Goal: Transaction & Acquisition: Purchase product/service

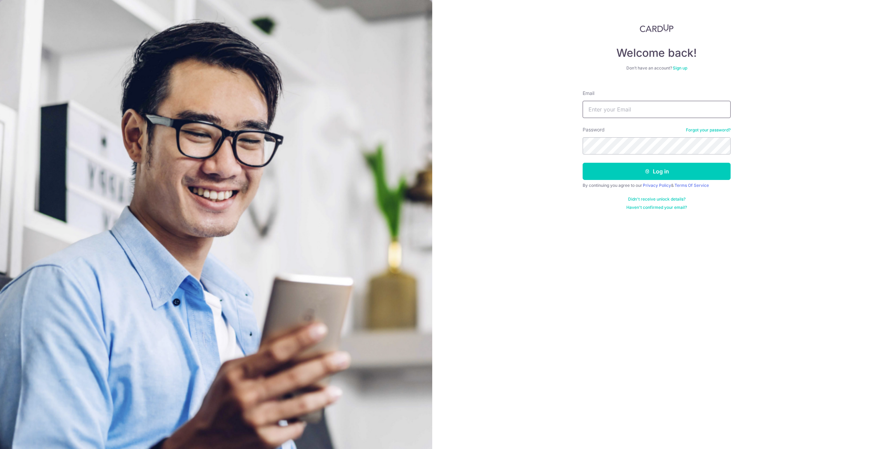
click at [605, 116] on input "Email" at bounding box center [657, 109] width 148 height 17
type input "aman.mazleigh.91@gmail.com"
click at [470, 130] on div "Welcome back! Don’t have an account? Sign up Email aman.mazleigh.91@gmail.com P…" at bounding box center [656, 224] width 449 height 449
click at [595, 172] on button "Log in" at bounding box center [657, 171] width 148 height 17
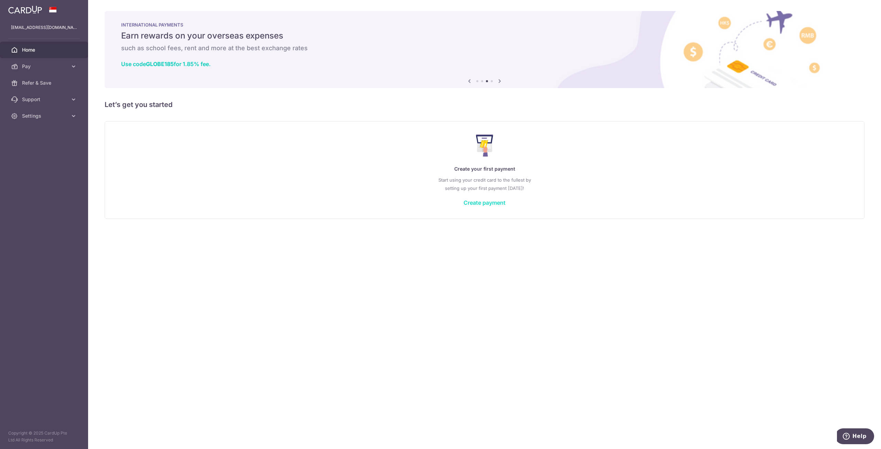
click at [483, 204] on link "Create payment" at bounding box center [485, 202] width 42 height 7
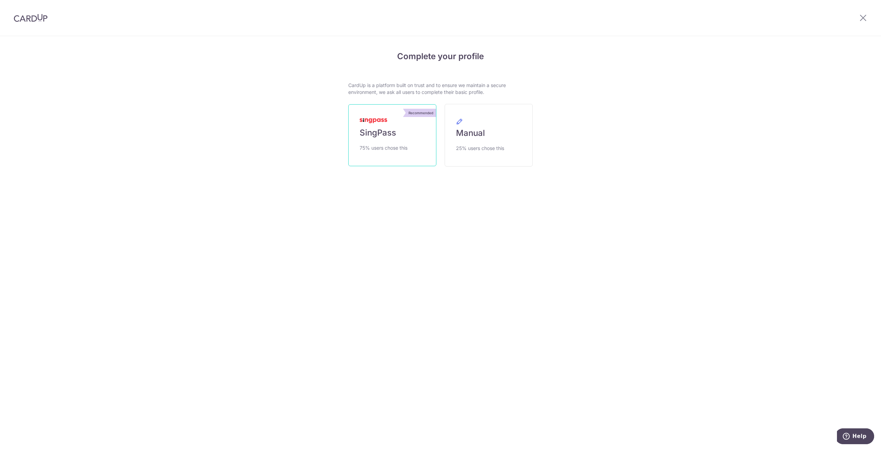
click at [420, 146] on link "Recommended SingPass 75% users chose this" at bounding box center [392, 135] width 88 height 62
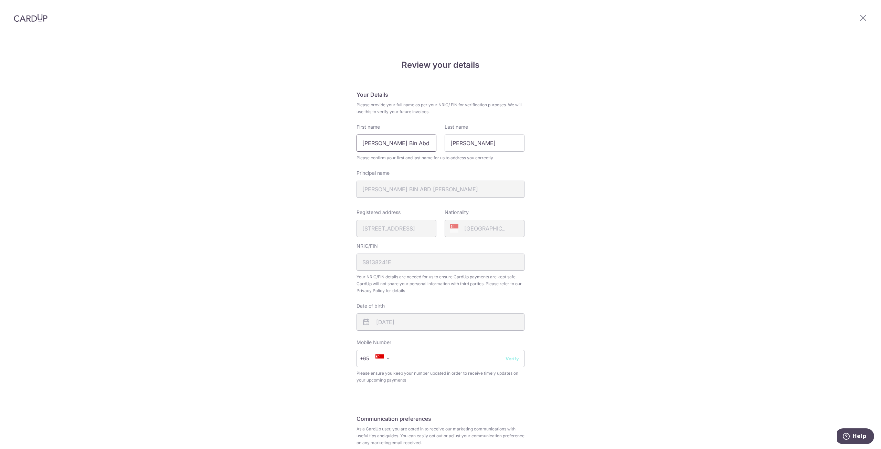
click at [364, 144] on input "Rahman Bin Abd Malek" at bounding box center [397, 143] width 80 height 17
click at [358, 144] on input "Rahman Bin Abd Malek" at bounding box center [397, 143] width 80 height 17
drag, startPoint x: 400, startPoint y: 144, endPoint x: 458, endPoint y: 149, distance: 58.0
click at [455, 149] on div "First name Abdul Rahman Bin Abd Malek Last name Abdul" at bounding box center [440, 138] width 176 height 28
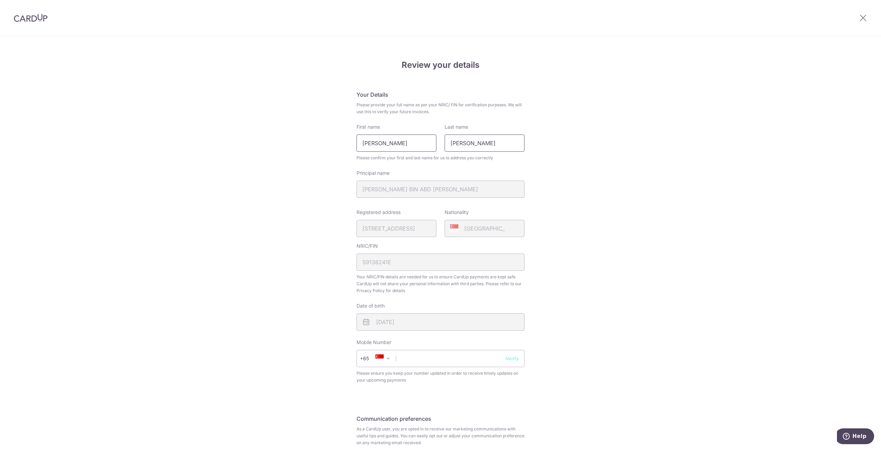
scroll to position [0, 0]
type input "Abdul Rahman"
drag, startPoint x: 472, startPoint y: 146, endPoint x: 428, endPoint y: 145, distance: 44.4
click at [428, 145] on div "First name Abdul Rahman Last name Abdul" at bounding box center [440, 138] width 176 height 28
paste input "Bin Abd Malek"
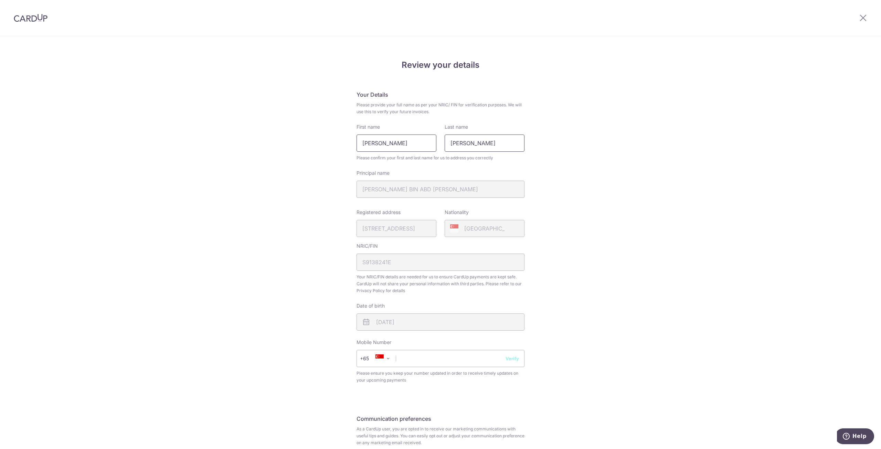
drag, startPoint x: 459, startPoint y: 144, endPoint x: 413, endPoint y: 142, distance: 45.5
click at [413, 144] on div "First name Abdul Rahman Last name Bin Abd Malek" at bounding box center [440, 138] width 176 height 28
type input "Abd Malek"
click at [413, 139] on input "Abdul Rahman" at bounding box center [397, 143] width 80 height 17
type input "Abdul Rahman"
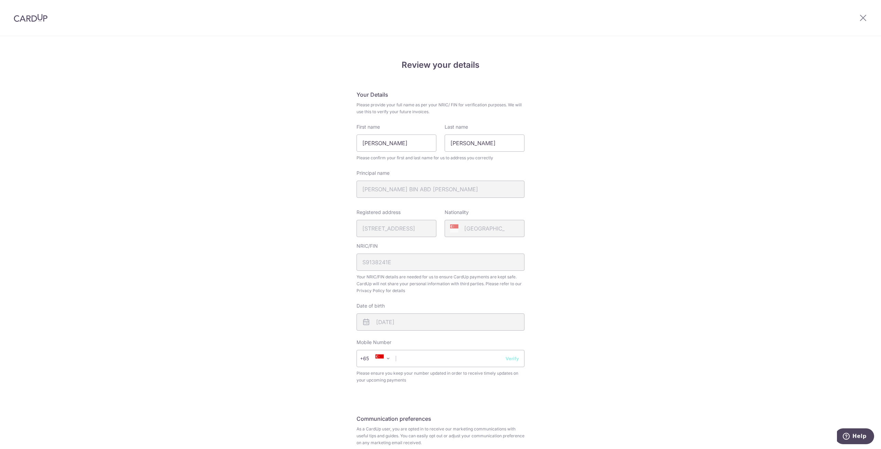
click at [634, 219] on div "Review your details Your Details Please provide your full name as per your NRIC…" at bounding box center [440, 272] width 881 height 473
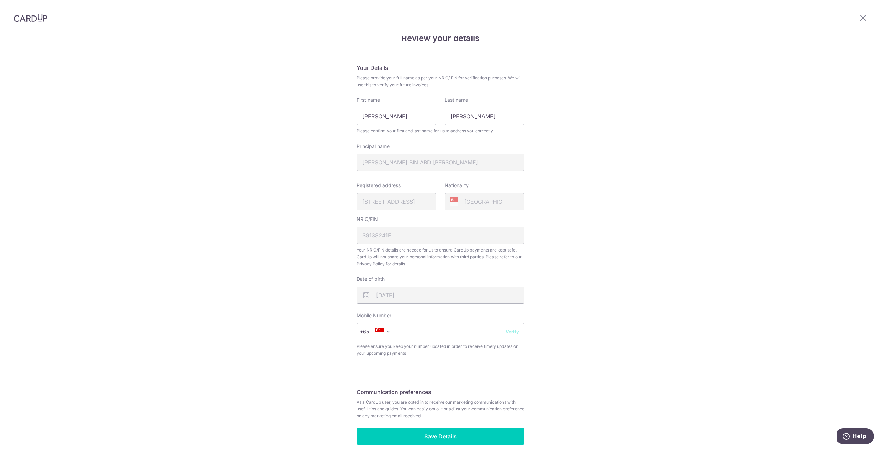
scroll to position [60, 0]
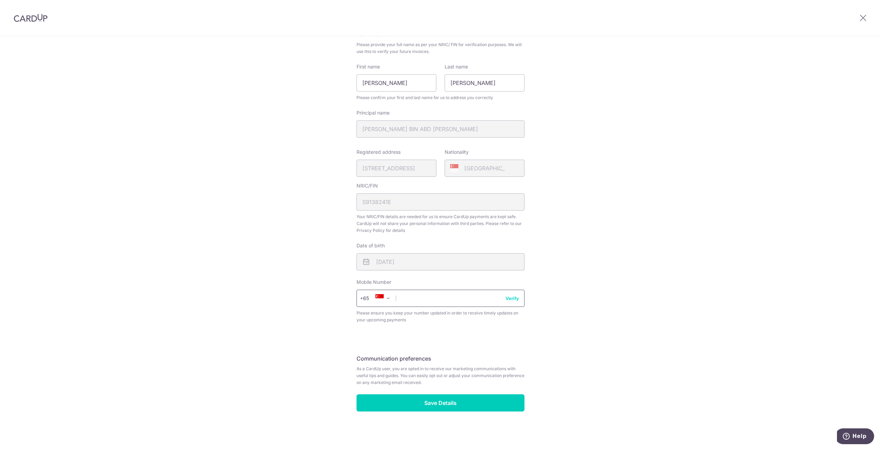
click at [424, 300] on input "text" at bounding box center [441, 298] width 168 height 17
click at [518, 305] on input "92235222" at bounding box center [441, 298] width 168 height 17
type input "92235222"
click at [512, 300] on button "Verify" at bounding box center [512, 298] width 13 height 7
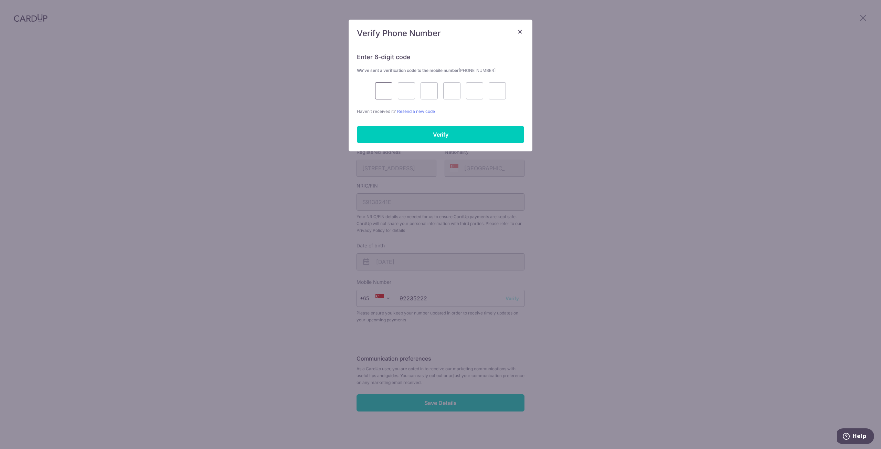
click at [377, 88] on input "text" at bounding box center [383, 90] width 17 height 17
type input "4"
type input "8"
type input "5"
type input "0"
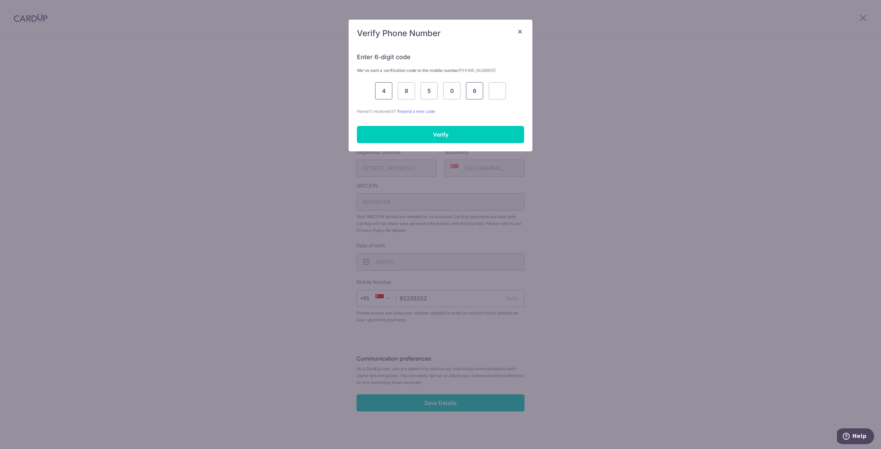
type input "6"
type input "2"
click at [419, 136] on input "Verify" at bounding box center [440, 134] width 167 height 17
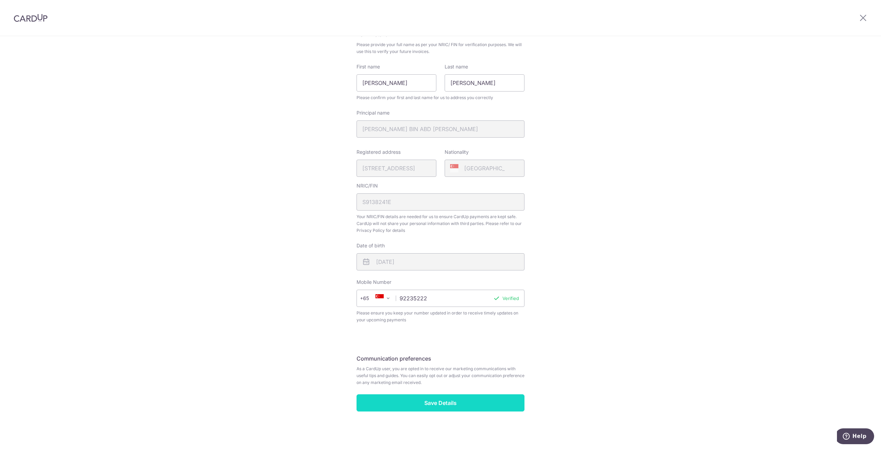
click at [442, 397] on input "Save Details" at bounding box center [441, 402] width 168 height 17
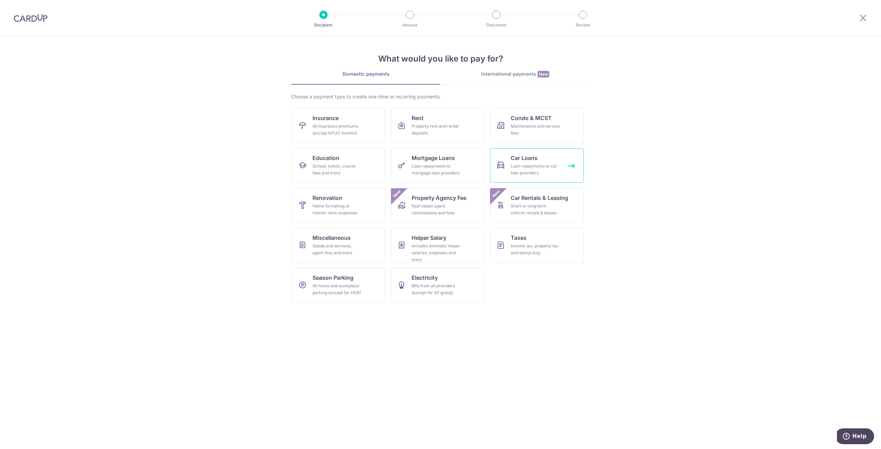
click at [539, 159] on link "Car Loans Loan repayments to car loan providers" at bounding box center [537, 165] width 94 height 34
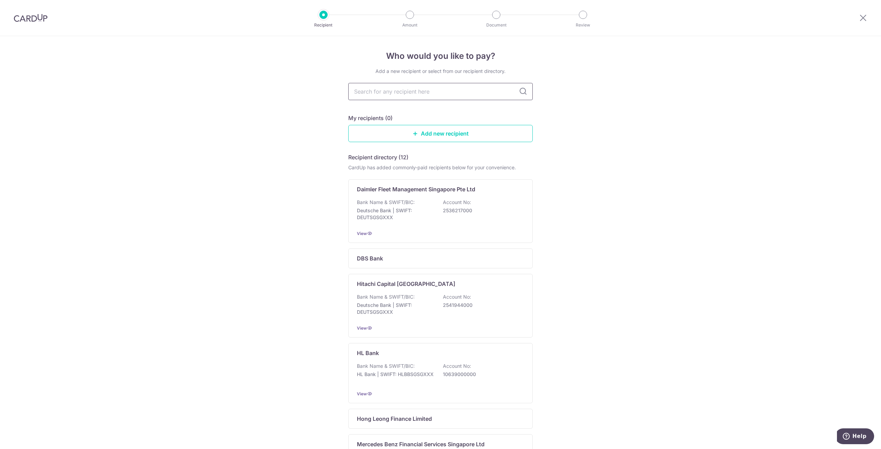
click at [451, 87] on input "text" at bounding box center [440, 91] width 184 height 17
click at [449, 91] on input "text" at bounding box center [440, 91] width 184 height 17
drag, startPoint x: 441, startPoint y: 101, endPoint x: 441, endPoint y: 97, distance: 4.1
click at [441, 97] on div "Add a new recipient or select from our recipient directory. My recipients (0) A…" at bounding box center [440, 375] width 184 height 614
click at [441, 92] on input "text" at bounding box center [440, 91] width 184 height 17
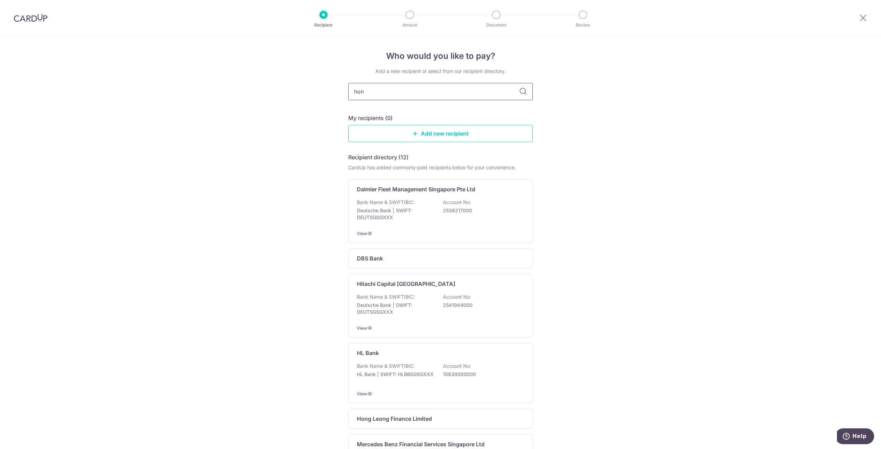
type input "hong"
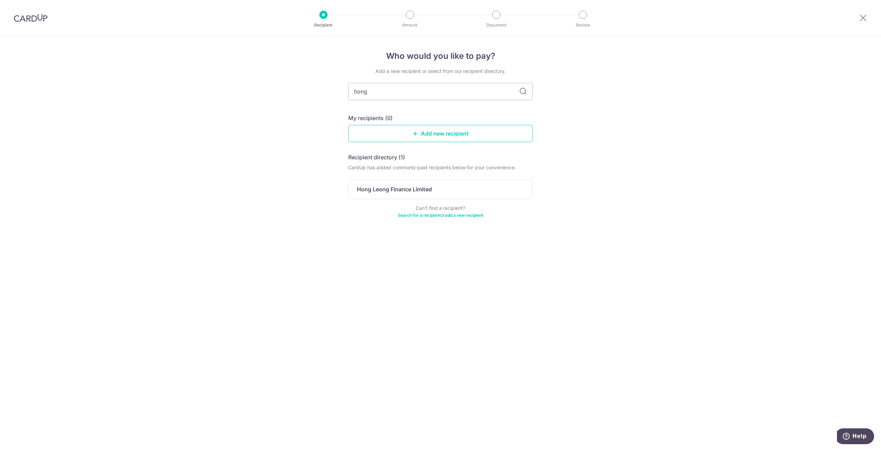
type input "hong"
click at [471, 194] on div "Hong Leong Finance Limited" at bounding box center [440, 189] width 184 height 20
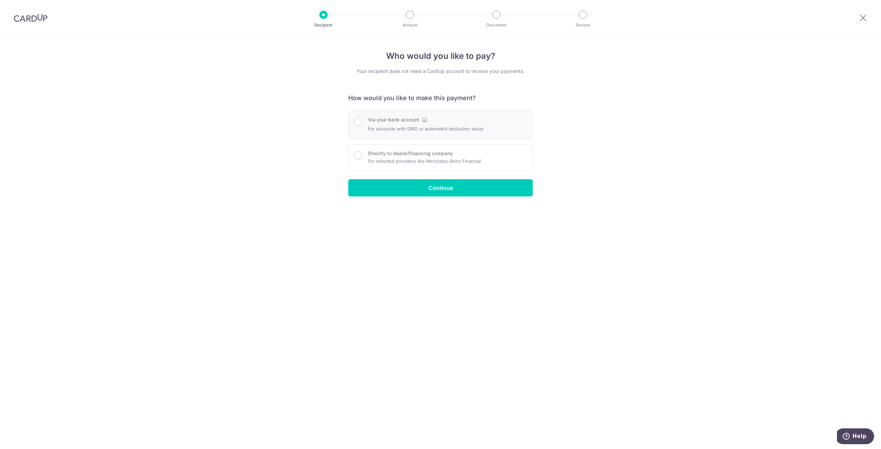
click at [459, 130] on p "For accounts with GIRO or automated deduction setup" at bounding box center [426, 129] width 116 height 8
radio input "true"
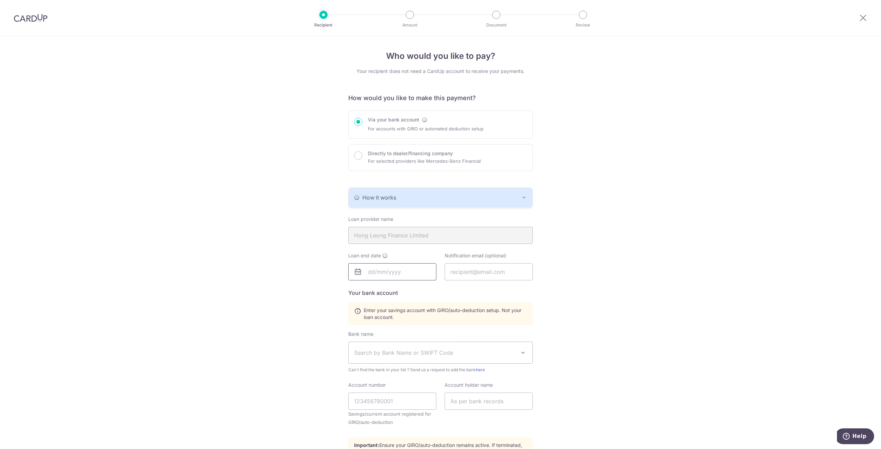
click at [409, 270] on input "text" at bounding box center [392, 271] width 88 height 17
click at [599, 272] on div "Who would you like to pay? Your recipient does not need a CardUp account to rec…" at bounding box center [440, 275] width 881 height 479
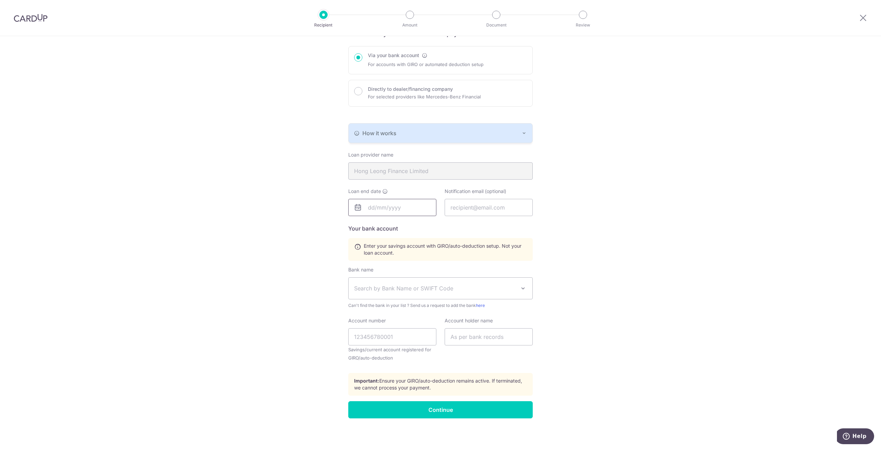
drag, startPoint x: 410, startPoint y: 206, endPoint x: 406, endPoint y: 205, distance: 4.5
click at [406, 205] on input "text" at bounding box center [392, 207] width 88 height 17
click at [604, 206] on div "Who would you like to pay? Your recipient does not need a CardUp account to rec…" at bounding box center [440, 211] width 881 height 479
click at [389, 210] on input "text" at bounding box center [392, 207] width 88 height 17
click at [526, 132] on button "How it works" at bounding box center [441, 133] width 184 height 19
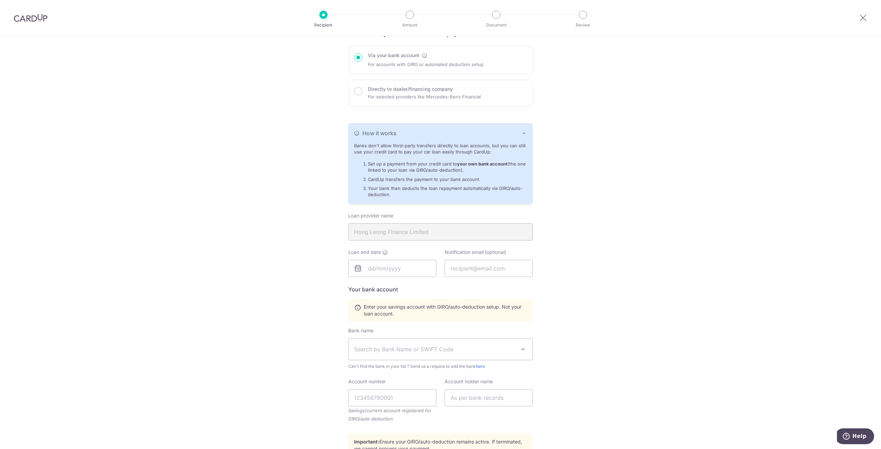
click at [524, 132] on icon "button" at bounding box center [524, 133] width 6 height 6
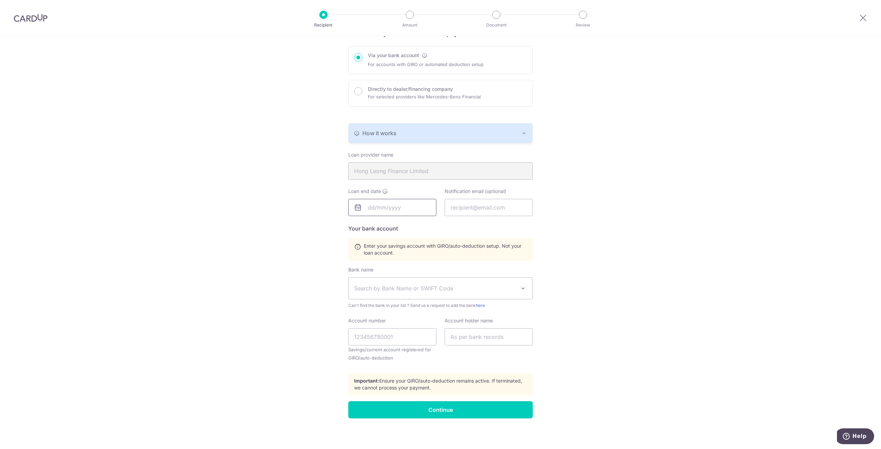
click at [424, 208] on input "text" at bounding box center [392, 207] width 88 height 17
click at [389, 210] on input "text" at bounding box center [392, 207] width 88 height 17
drag, startPoint x: 424, startPoint y: 222, endPoint x: 413, endPoint y: 227, distance: 11.5
click at [424, 223] on div "September 2025" at bounding box center [401, 226] width 50 height 6
click at [413, 227] on div "September 2025" at bounding box center [401, 226] width 50 height 6
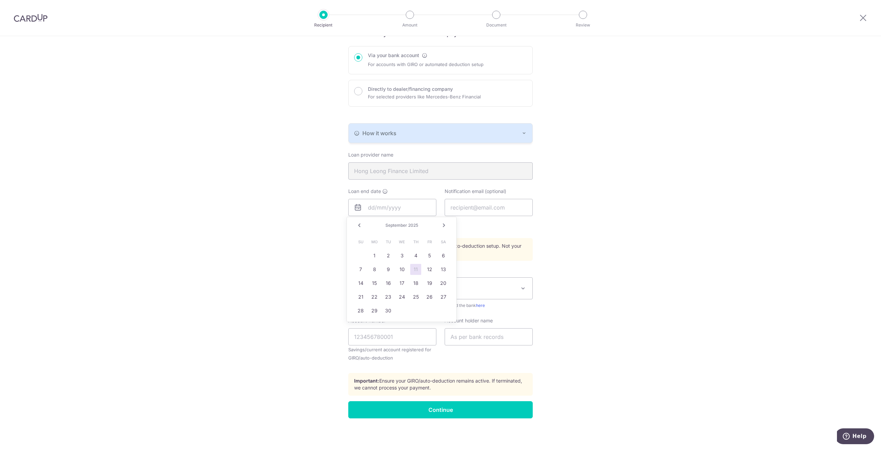
click at [412, 224] on span "2025" at bounding box center [413, 225] width 10 height 5
click at [443, 227] on link "Next" at bounding box center [444, 225] width 8 height 8
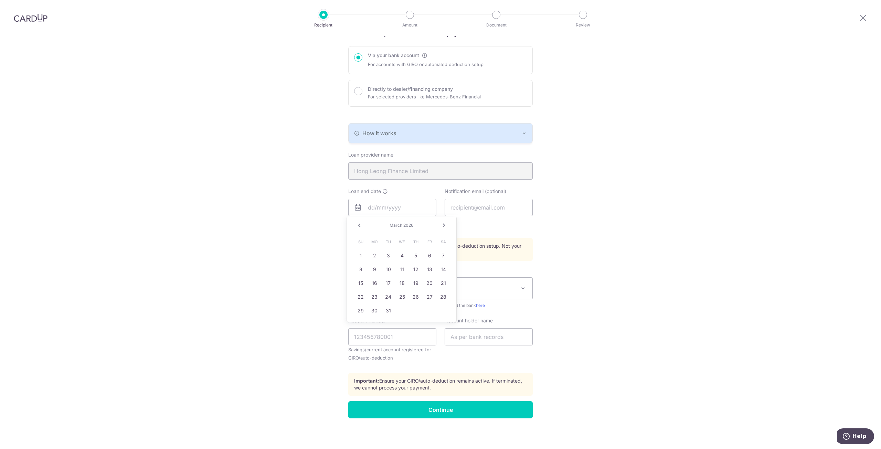
click at [443, 227] on link "Next" at bounding box center [444, 225] width 8 height 8
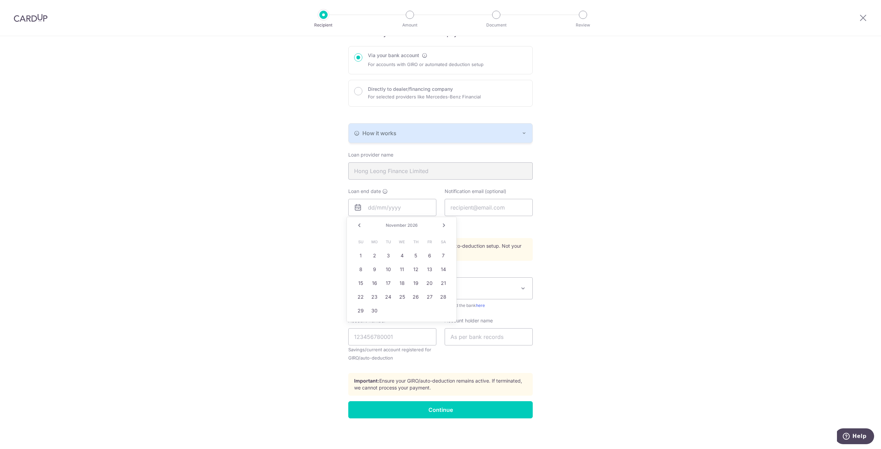
click at [443, 227] on link "Next" at bounding box center [444, 225] width 8 height 8
click at [443, 226] on link "Next" at bounding box center [444, 225] width 8 height 8
click at [442, 226] on link "Next" at bounding box center [444, 225] width 8 height 8
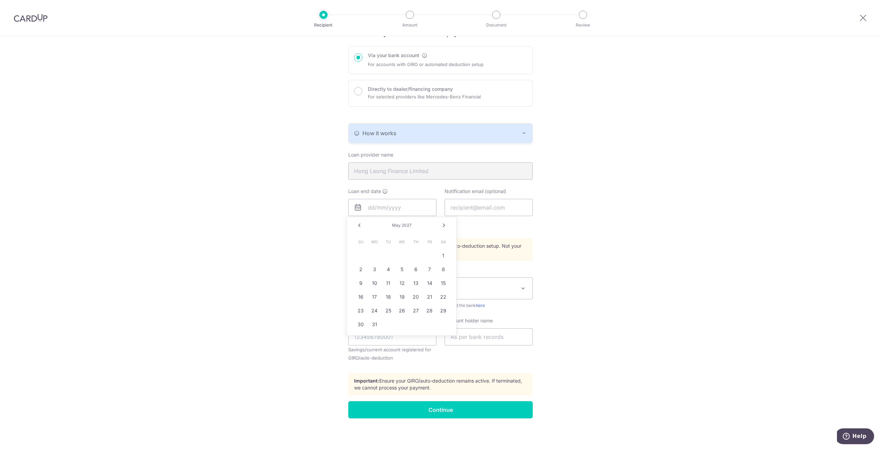
click at [442, 226] on link "Next" at bounding box center [444, 225] width 8 height 8
click at [441, 226] on link "Next" at bounding box center [444, 225] width 8 height 8
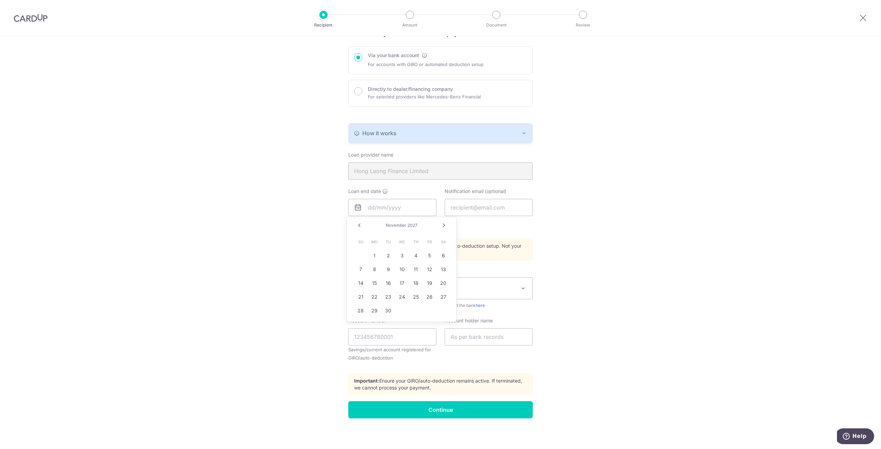
click at [441, 226] on link "Next" at bounding box center [444, 225] width 8 height 8
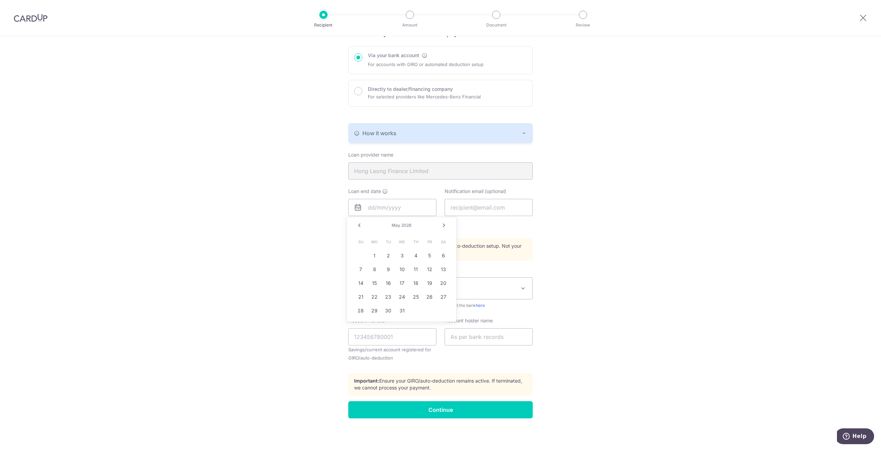
click at [405, 224] on span "2028" at bounding box center [406, 225] width 10 height 5
click at [428, 225] on div "Prev Next May 2028" at bounding box center [401, 225] width 109 height 17
click at [432, 224] on div "Prev Next May 2028" at bounding box center [401, 225] width 109 height 17
click at [439, 224] on div "Prev Next May 2028" at bounding box center [401, 225] width 109 height 17
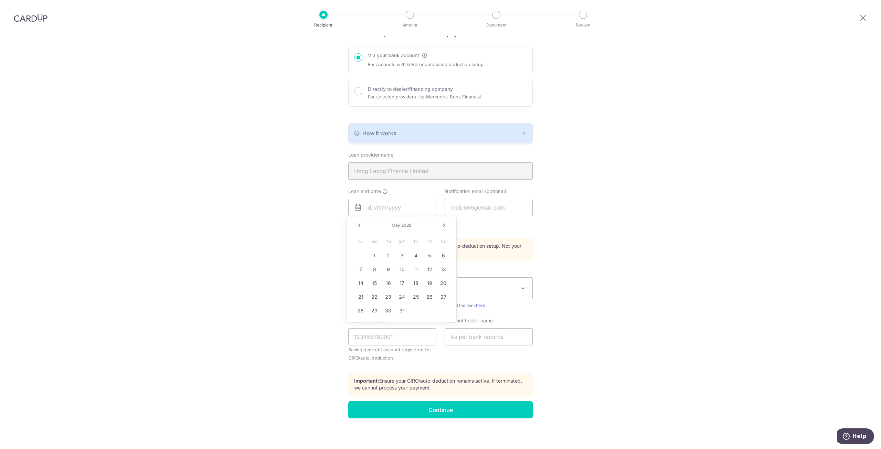
click at [443, 225] on link "Next" at bounding box center [444, 225] width 8 height 8
click at [405, 214] on input "text" at bounding box center [392, 207] width 88 height 17
click at [396, 208] on input "text" at bounding box center [392, 207] width 88 height 17
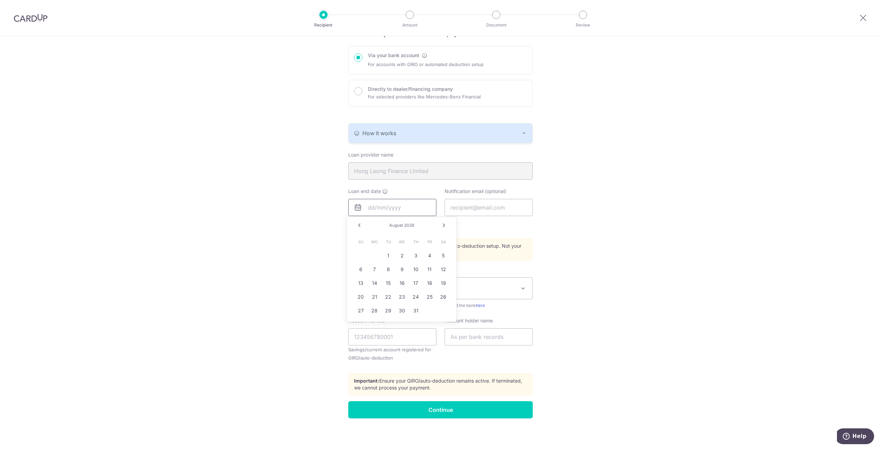
type input "3"
type input "1"
click at [388, 284] on link "11" at bounding box center [388, 283] width 11 height 11
click at [415, 204] on input "11/11/2031" at bounding box center [392, 207] width 88 height 17
click at [363, 225] on link "Prev" at bounding box center [359, 225] width 8 height 8
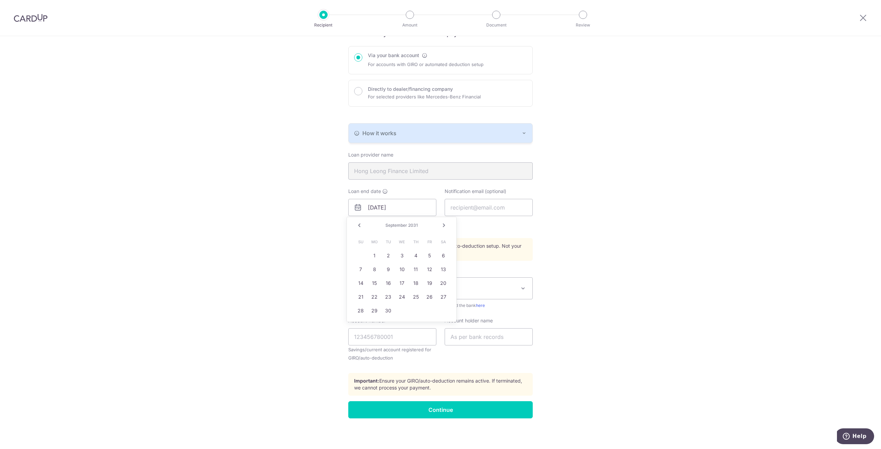
click at [357, 225] on link "Prev" at bounding box center [359, 225] width 8 height 8
click at [357, 227] on link "Prev" at bounding box center [359, 225] width 8 height 8
click at [358, 227] on link "Prev" at bounding box center [359, 225] width 8 height 8
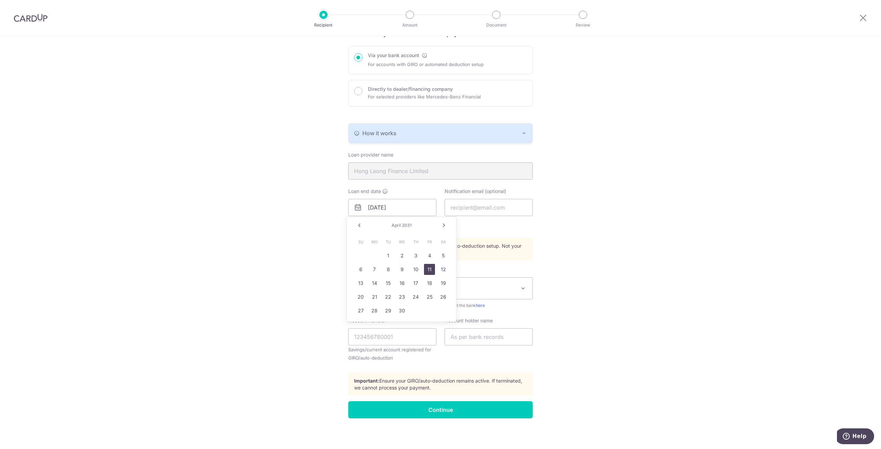
click at [426, 270] on link "11" at bounding box center [429, 269] width 11 height 11
type input "04/11/2031"
click at [580, 287] on div "Who would you like to pay? Your recipient does not need a CardUp account to rec…" at bounding box center [440, 211] width 881 height 479
click at [483, 204] on input "text" at bounding box center [489, 207] width 88 height 17
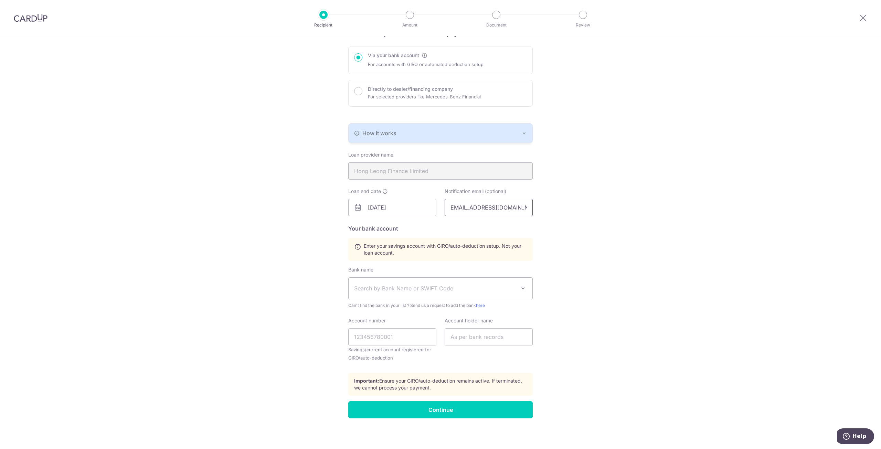
type input "aman.mazleigh.91@gmail.com"
click at [448, 285] on span "Search by Bank Name or SWIFT Code" at bounding box center [435, 288] width 162 height 8
type input "uob"
select select "18"
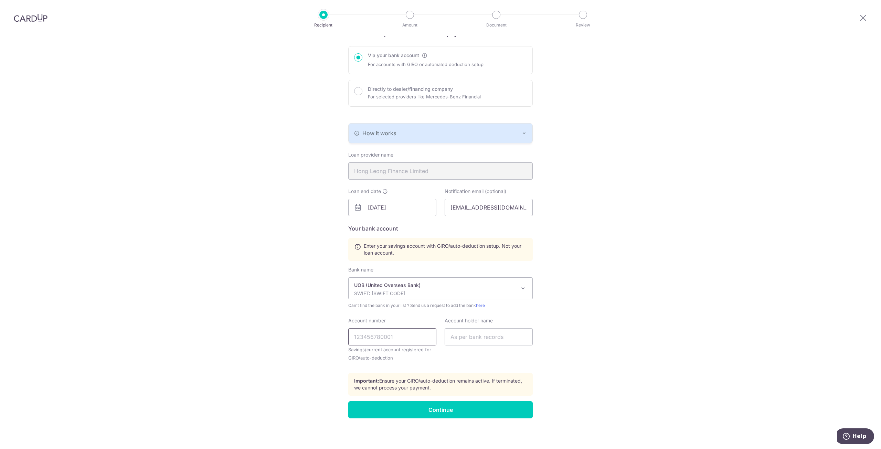
click at [406, 330] on input "Account number" at bounding box center [392, 336] width 88 height 17
type input "2"
type input "1121447504"
click at [460, 336] on input "text" at bounding box center [489, 336] width 88 height 17
type input "Abdul Rahman Bin Abd Malek"
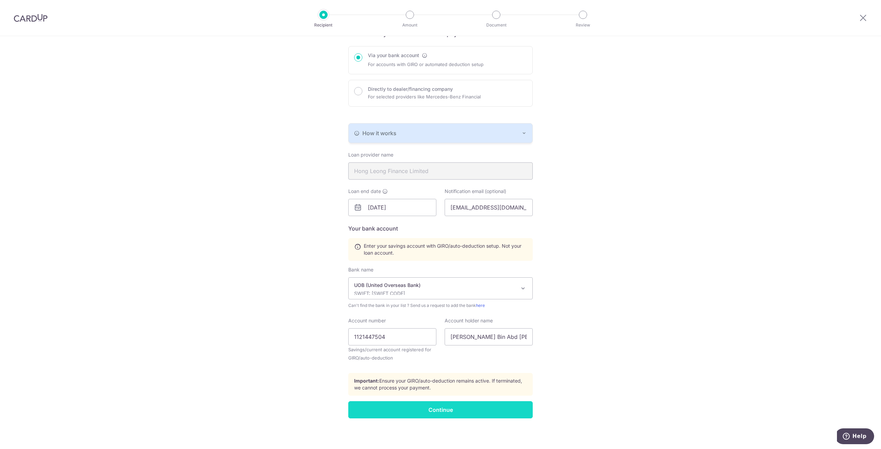
click at [469, 406] on input "Continue" at bounding box center [440, 409] width 184 height 17
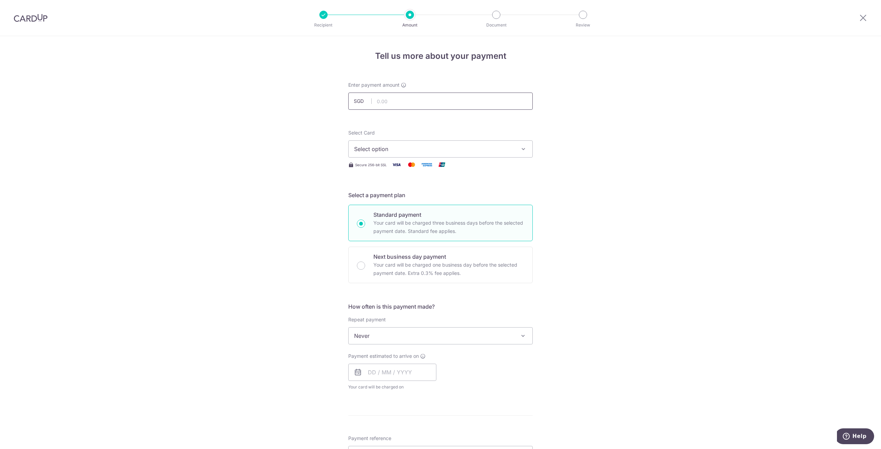
click at [401, 101] on input "text" at bounding box center [440, 101] width 184 height 17
type input "1,795.00"
click at [465, 144] on button "Select option" at bounding box center [440, 148] width 184 height 17
click at [470, 166] on span "Add credit card" at bounding box center [447, 168] width 160 height 7
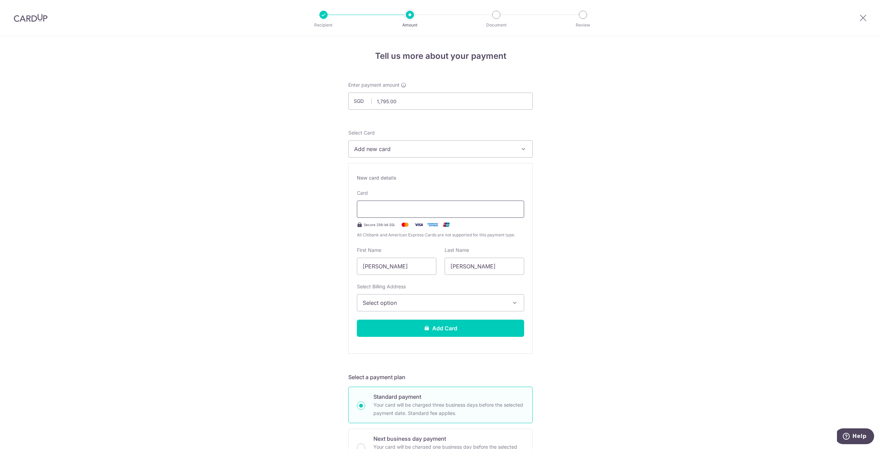
type input "06 / 2027"
click at [627, 220] on div "Tell us more about your payment Enter payment amount SGD 1,795.00 1795.00 Recip…" at bounding box center [440, 447] width 881 height 823
click at [423, 305] on span "Select option" at bounding box center [434, 303] width 143 height 8
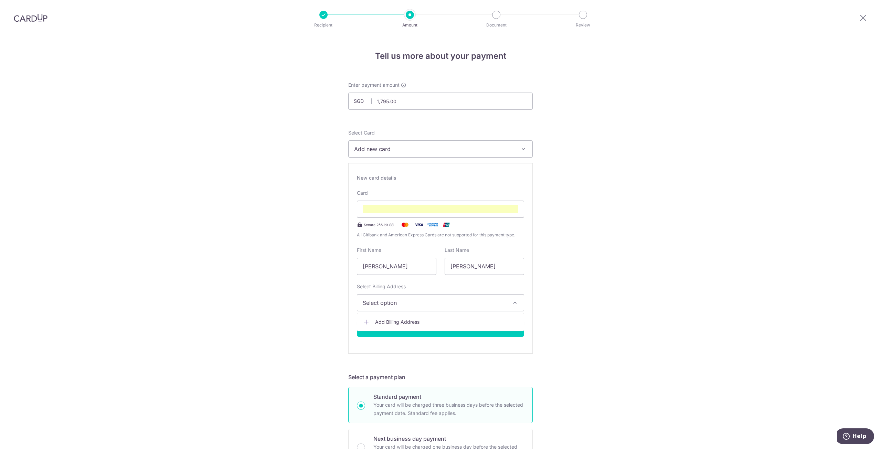
click at [595, 295] on div "Tell us more about your payment Enter payment amount SGD 1,795.00 1795.00 Recip…" at bounding box center [440, 447] width 881 height 823
click at [643, 257] on div "Tell us more about your payment Enter payment amount SGD 1,795.00 1795.00 Recip…" at bounding box center [440, 447] width 881 height 823
click at [470, 305] on span "Select option" at bounding box center [434, 303] width 143 height 8
click at [464, 319] on span "Add Billing Address" at bounding box center [446, 322] width 143 height 7
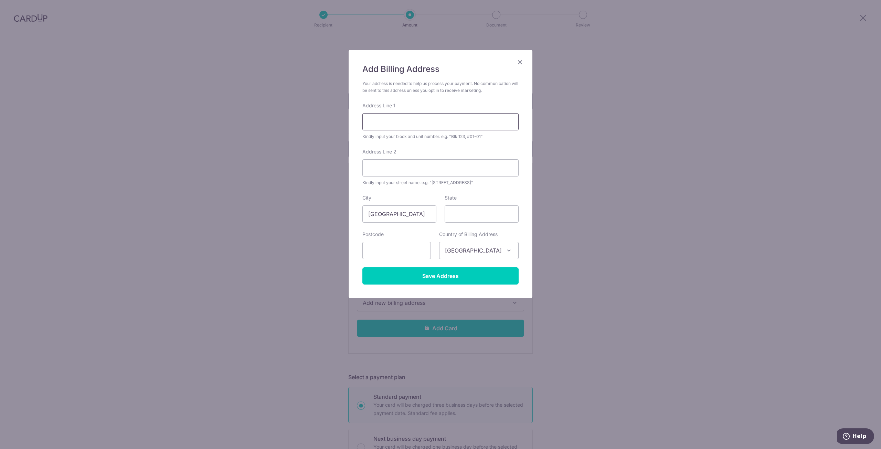
click at [417, 119] on input "Address Line 1" at bounding box center [440, 121] width 156 height 17
type input "125A Tengah Drive #05-269"
type input "691125"
click at [465, 216] on input "State" at bounding box center [482, 213] width 74 height 17
type input "[GEOGRAPHIC_DATA]"
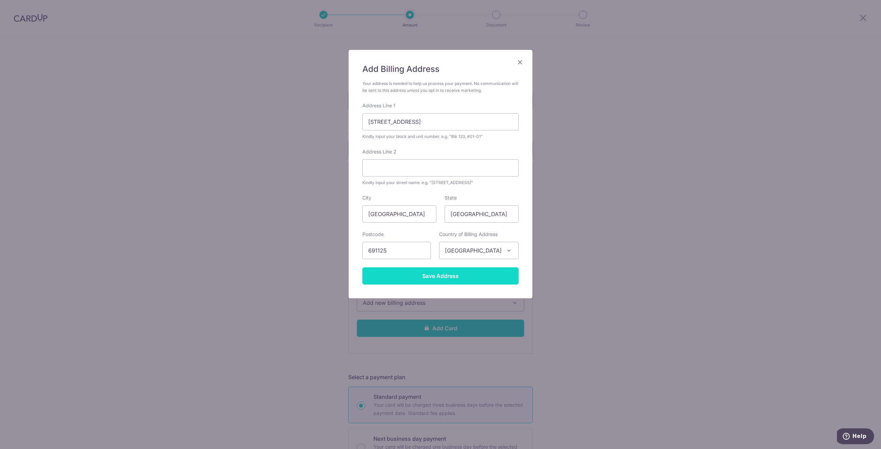
click at [473, 273] on input "Save Address" at bounding box center [440, 275] width 156 height 17
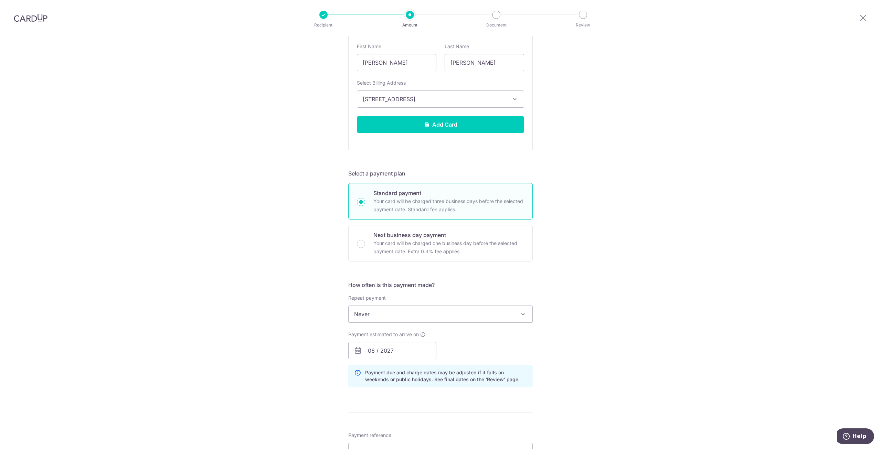
scroll to position [206, 0]
click at [460, 312] on span "Never" at bounding box center [441, 311] width 184 height 17
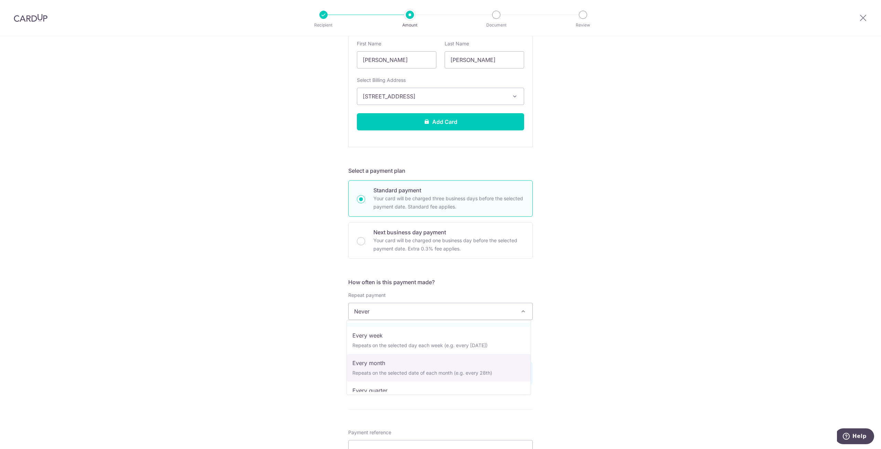
scroll to position [34, 0]
select select "3"
click at [598, 336] on div "Tell us more about your payment Enter payment amount SGD 1,795.00 1795.00 Recip…" at bounding box center [440, 241] width 881 height 823
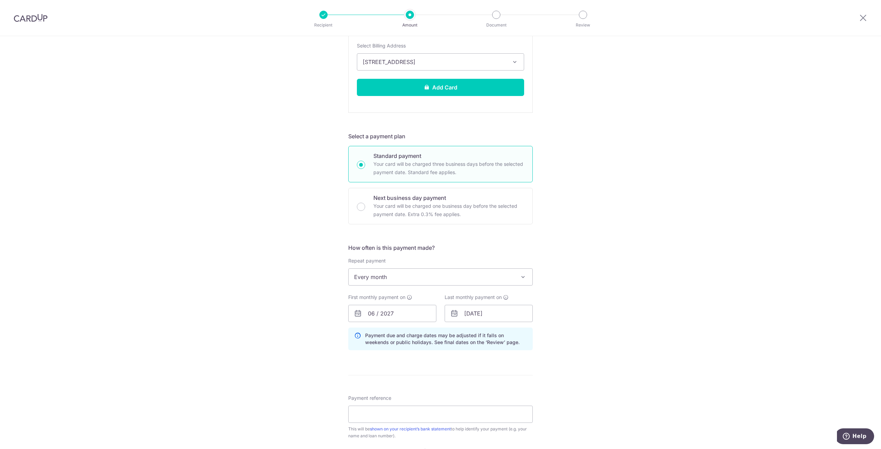
scroll to position [275, 0]
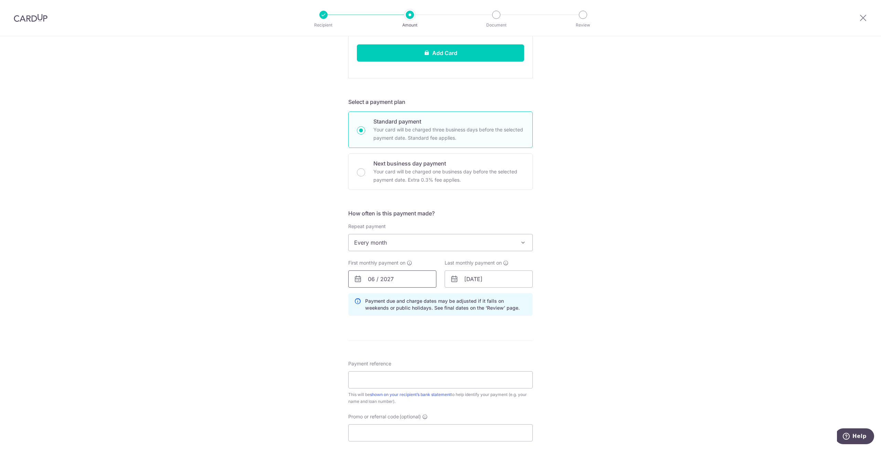
click at [381, 281] on input "06 / 2027" at bounding box center [392, 278] width 88 height 17
click at [421, 297] on select "2025 2026 2027 2028 2029 2030 2031 2032 2033 2034 2035" at bounding box center [419, 298] width 18 height 6
click at [410, 295] on select "2025 2026 2027 2028 2029 2030 2031 2032 2033 2034 2035" at bounding box center [419, 298] width 18 height 6
click at [390, 379] on link "30" at bounding box center [389, 383] width 11 height 11
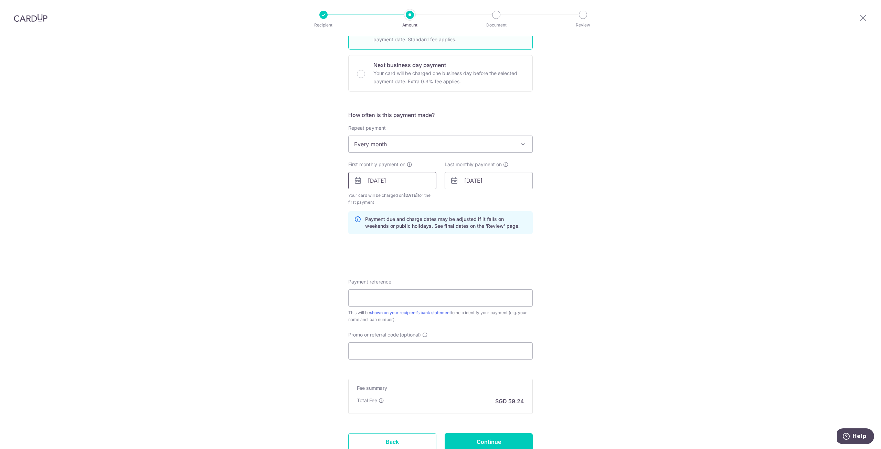
scroll to position [379, 0]
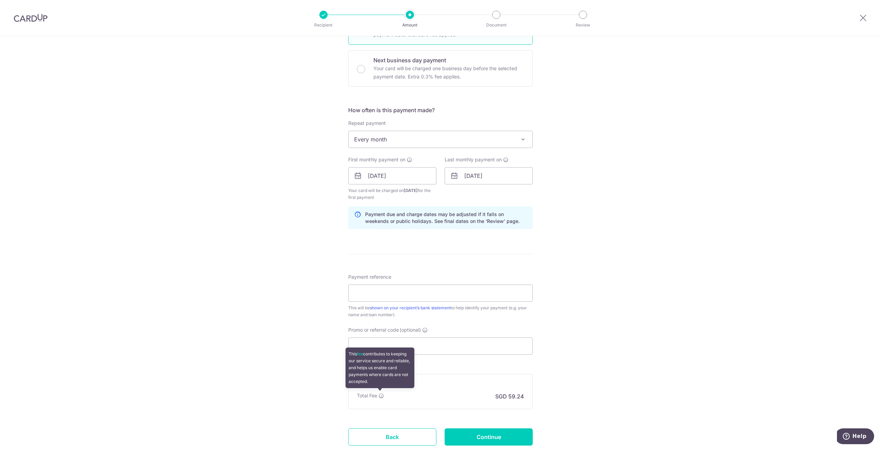
click at [379, 396] on icon at bounding box center [382, 396] width 6 height 6
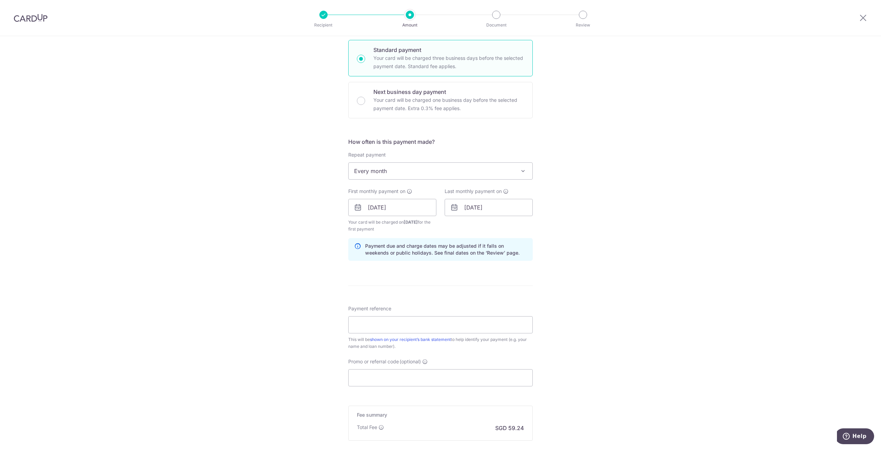
scroll to position [424, 0]
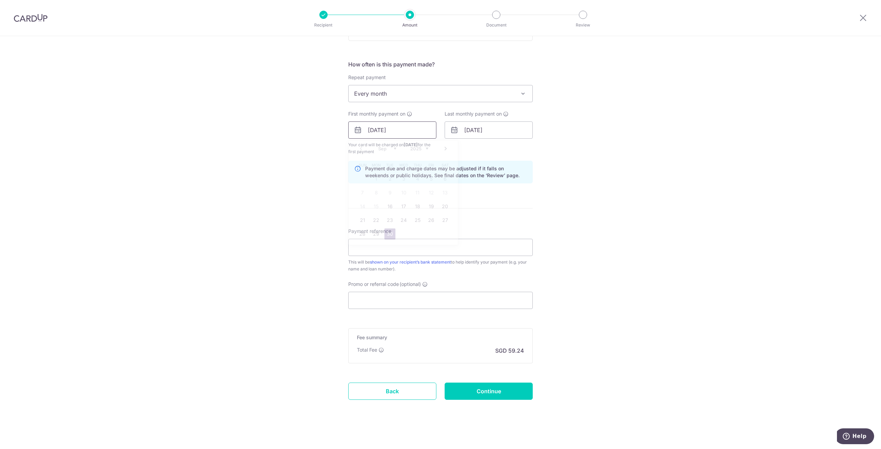
click at [401, 135] on input "30/09/2025" at bounding box center [392, 129] width 88 height 17
click at [646, 227] on div "Tell us more about your payment Enter payment amount SGD 1,795.00 1795.00 Recip…" at bounding box center [440, 32] width 881 height 840
click at [393, 130] on input "30/09/2025" at bounding box center [392, 129] width 88 height 17
click at [446, 148] on link "Next" at bounding box center [446, 149] width 8 height 8
click at [415, 193] on link "9" at bounding box center [417, 192] width 11 height 11
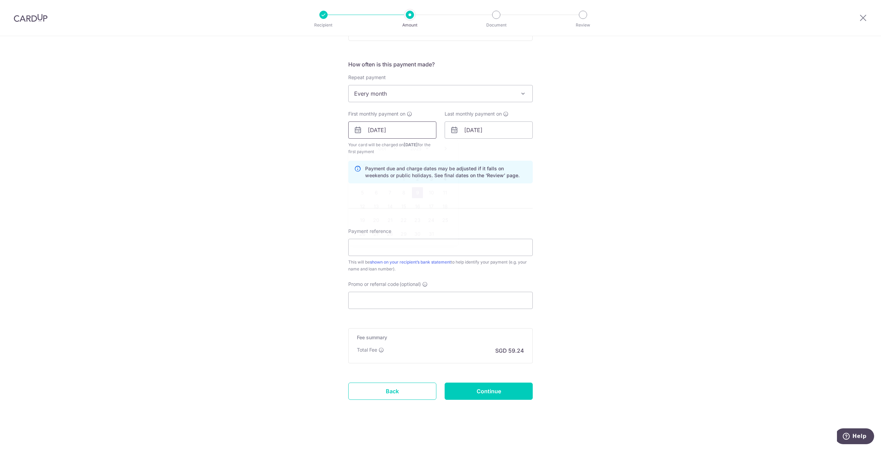
click at [406, 130] on input "09/10/2025" at bounding box center [392, 129] width 88 height 17
click at [445, 188] on link "11" at bounding box center [444, 192] width 11 height 11
type input "11/10/2025"
click at [620, 222] on div "Tell us more about your payment Enter payment amount SGD 1,795.00 1795.00 Recip…" at bounding box center [440, 32] width 881 height 840
click at [424, 248] on input "Payment reference" at bounding box center [440, 247] width 184 height 17
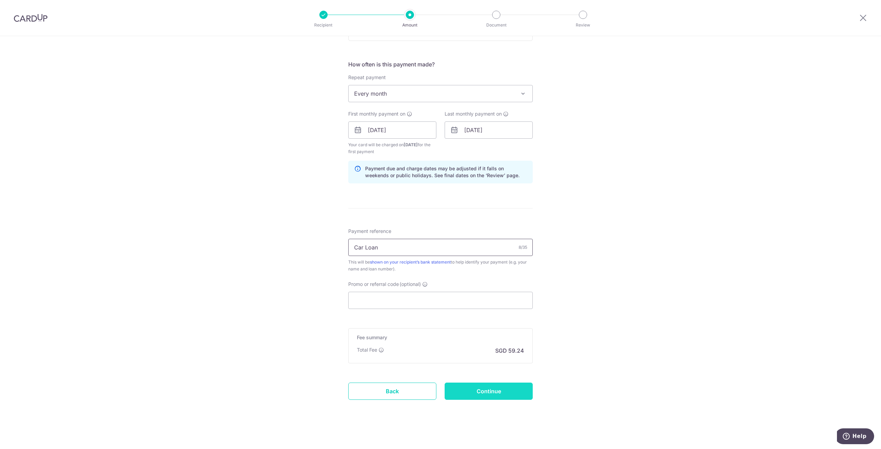
type input "Car Loan"
click at [473, 384] on input "Continue" at bounding box center [489, 391] width 88 height 17
type input "Create Schedule"
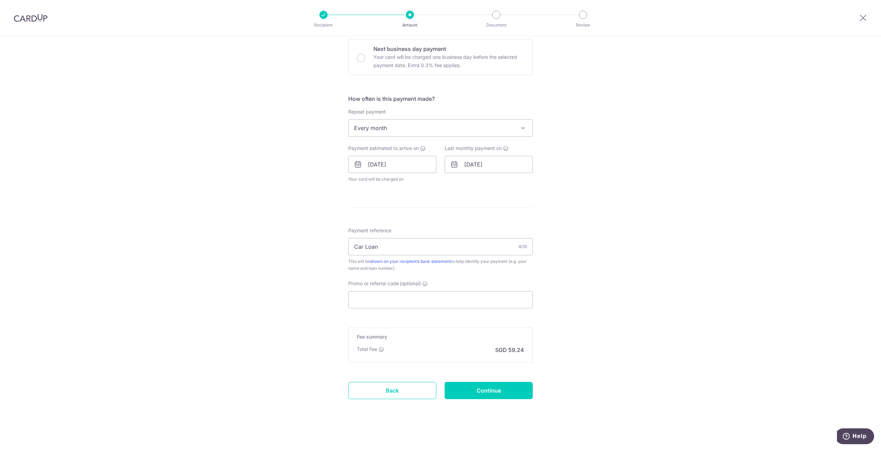
scroll to position [8, 0]
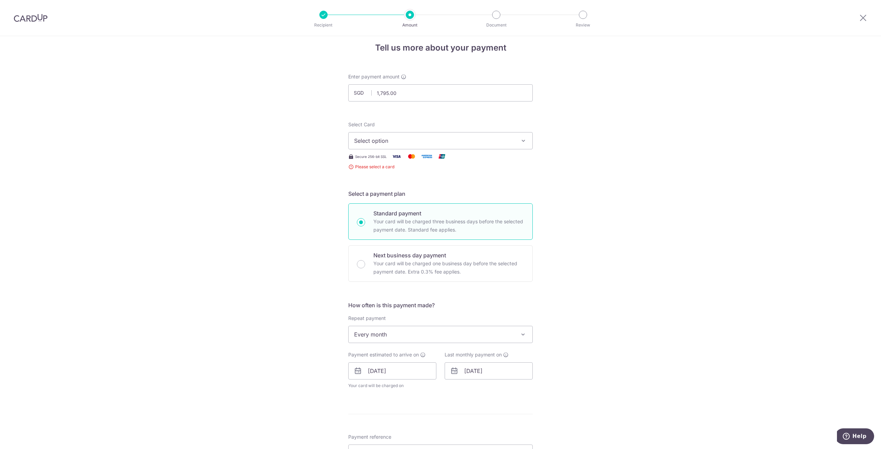
click at [477, 144] on span "Select option" at bounding box center [434, 141] width 160 height 8
click at [475, 161] on span "Add credit card" at bounding box center [447, 160] width 160 height 7
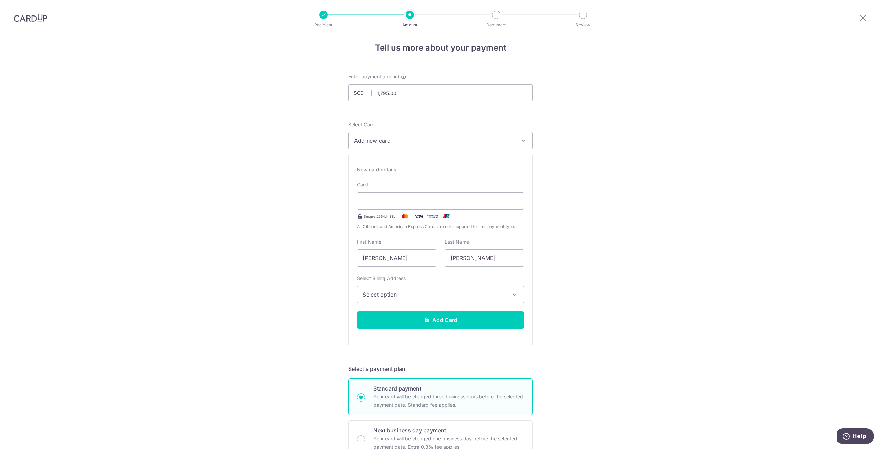
click at [476, 293] on div "Select Billing Address Select option Add Billing Address My Billing Addresses 1…" at bounding box center [440, 289] width 167 height 28
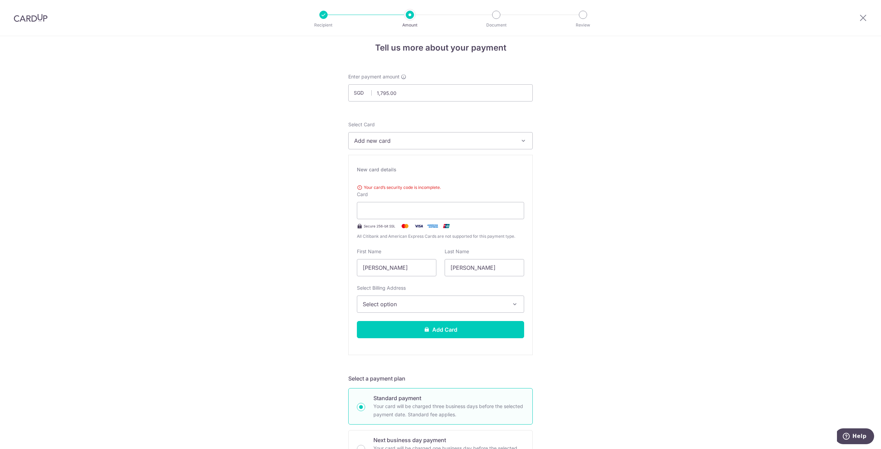
click at [463, 303] on span "Select option" at bounding box center [434, 304] width 143 height 8
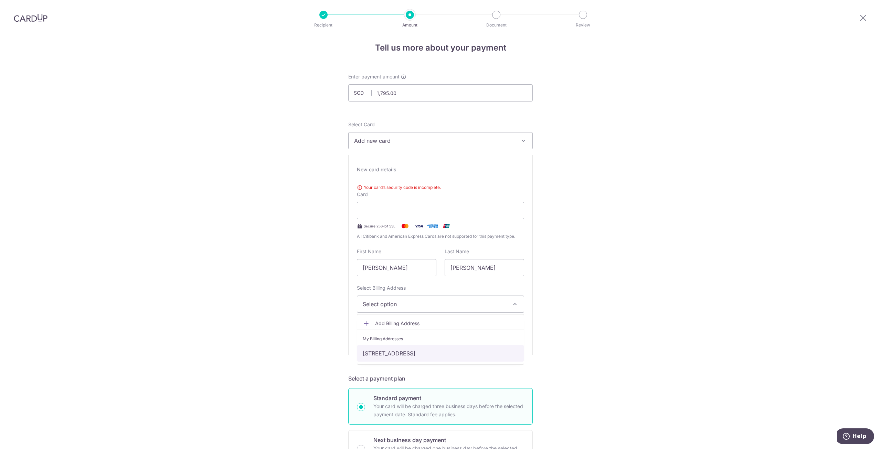
click at [448, 353] on link "125A Tengah Drive #05-269, Singapore, Singapore, Singapore-691125" at bounding box center [440, 353] width 167 height 17
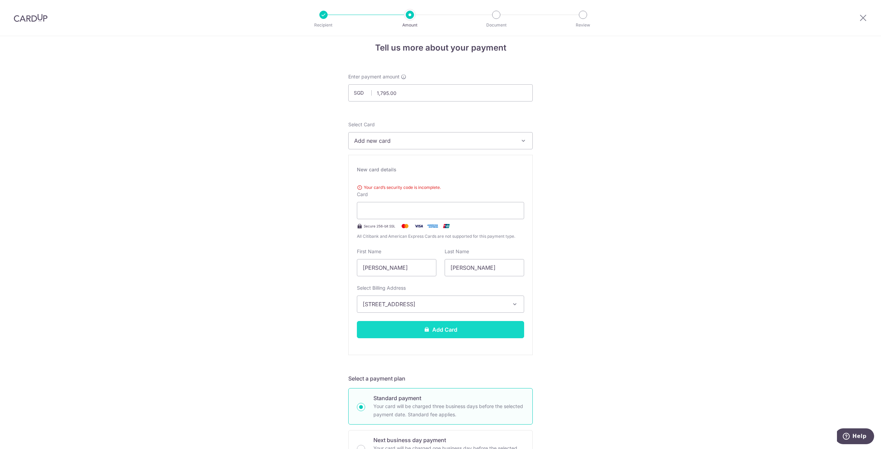
click at [457, 325] on button "Add Card" at bounding box center [440, 329] width 167 height 17
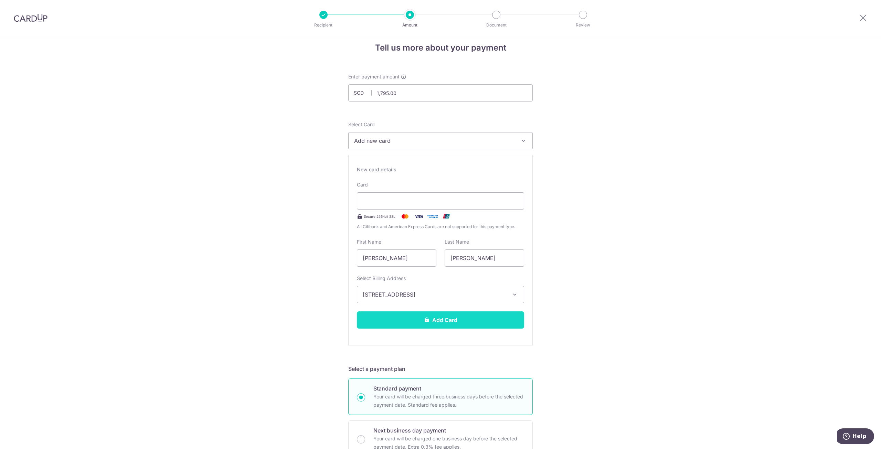
click at [496, 315] on button "Add Card" at bounding box center [440, 319] width 167 height 17
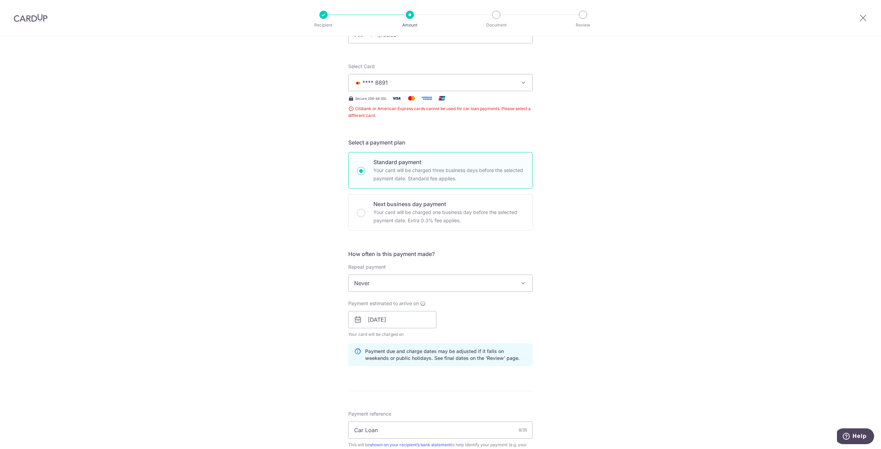
scroll to position [250, 0]
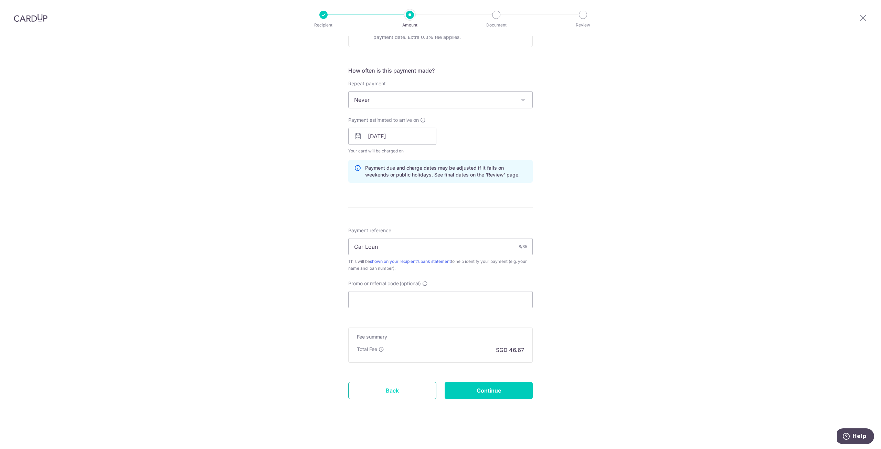
click at [405, 384] on link "Back" at bounding box center [392, 390] width 88 height 17
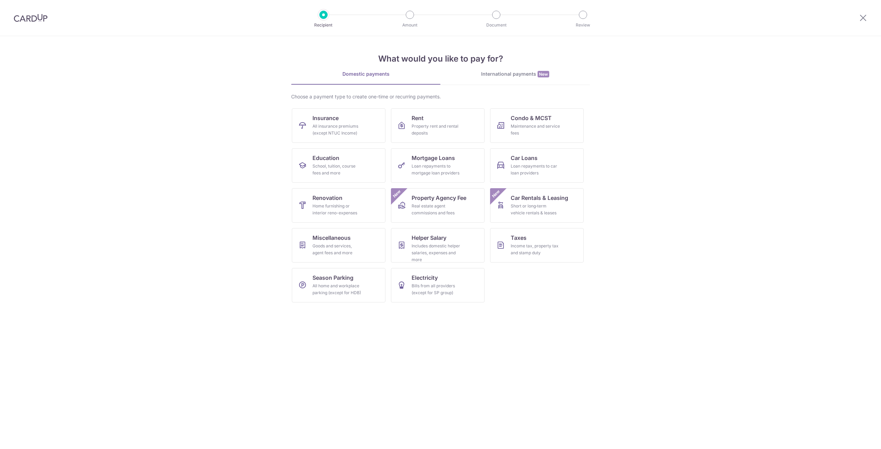
click at [517, 77] on link "International payments New" at bounding box center [515, 78] width 149 height 14
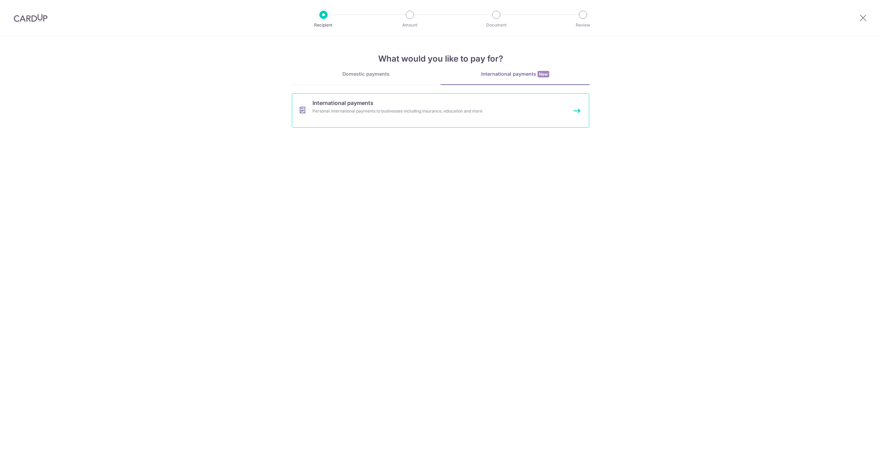
click at [497, 125] on link "International payments Personal international payments to businesses including …" at bounding box center [440, 110] width 297 height 34
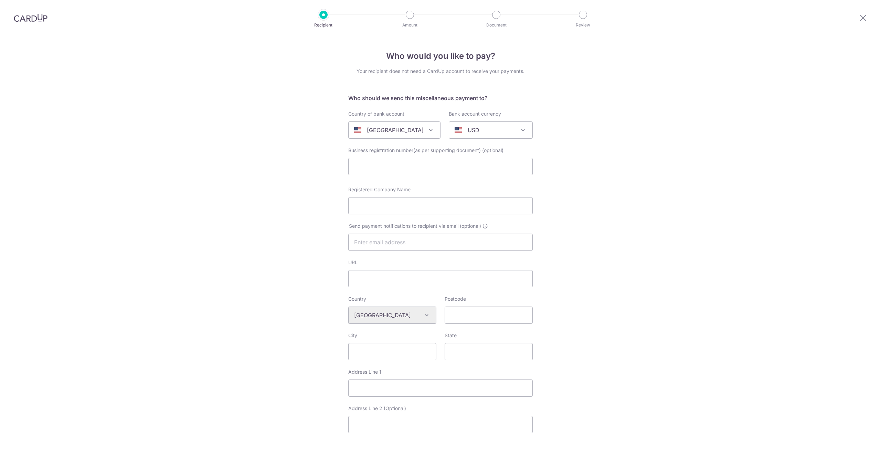
select select
click at [437, 169] on input "text" at bounding box center [440, 166] width 184 height 17
click at [442, 206] on input "Registered Company Name" at bounding box center [440, 205] width 184 height 17
click at [465, 248] on input "text" at bounding box center [440, 242] width 184 height 17
